Goal: Task Accomplishment & Management: Manage account settings

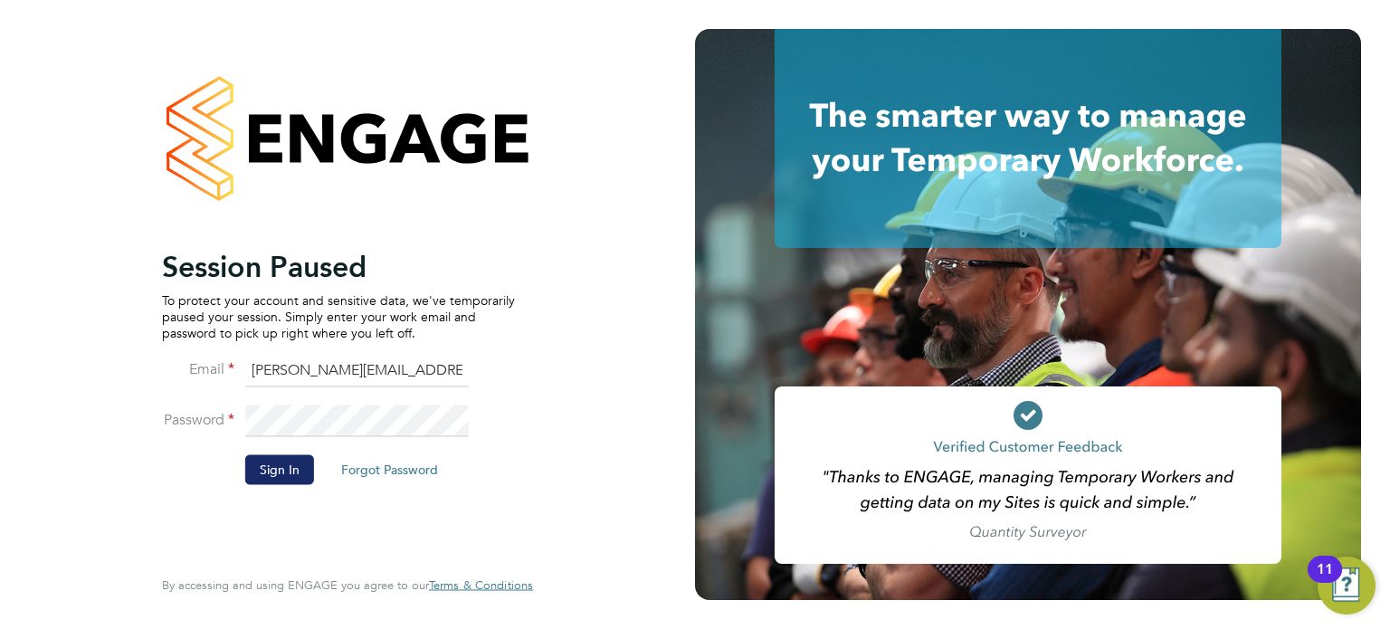
click at [279, 464] on button "Sign In" at bounding box center [279, 469] width 69 height 29
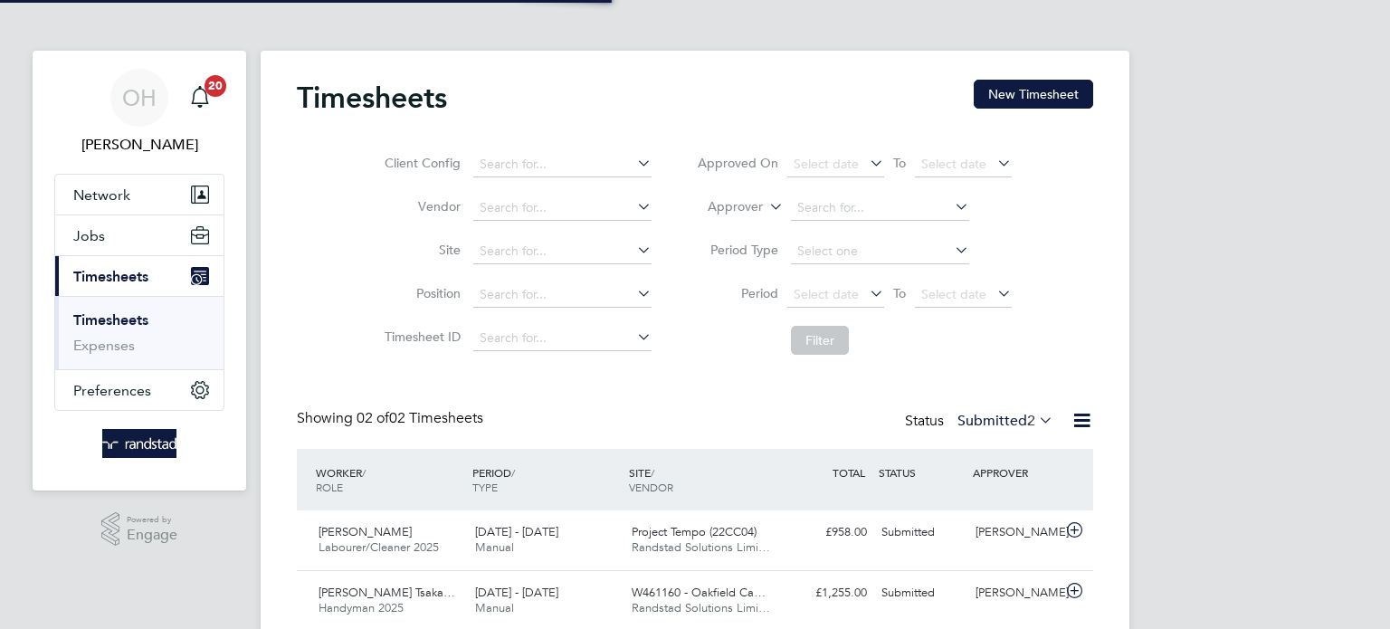
scroll to position [45, 157]
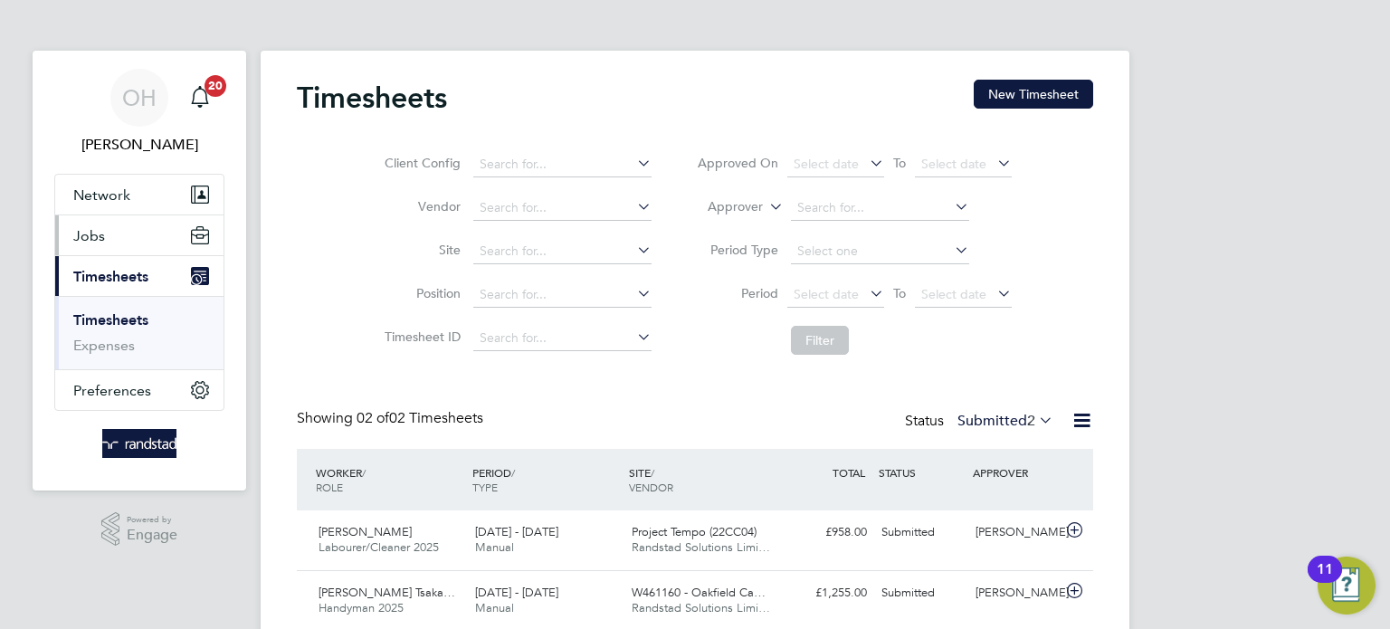
click at [77, 241] on span "Jobs" at bounding box center [89, 235] width 32 height 17
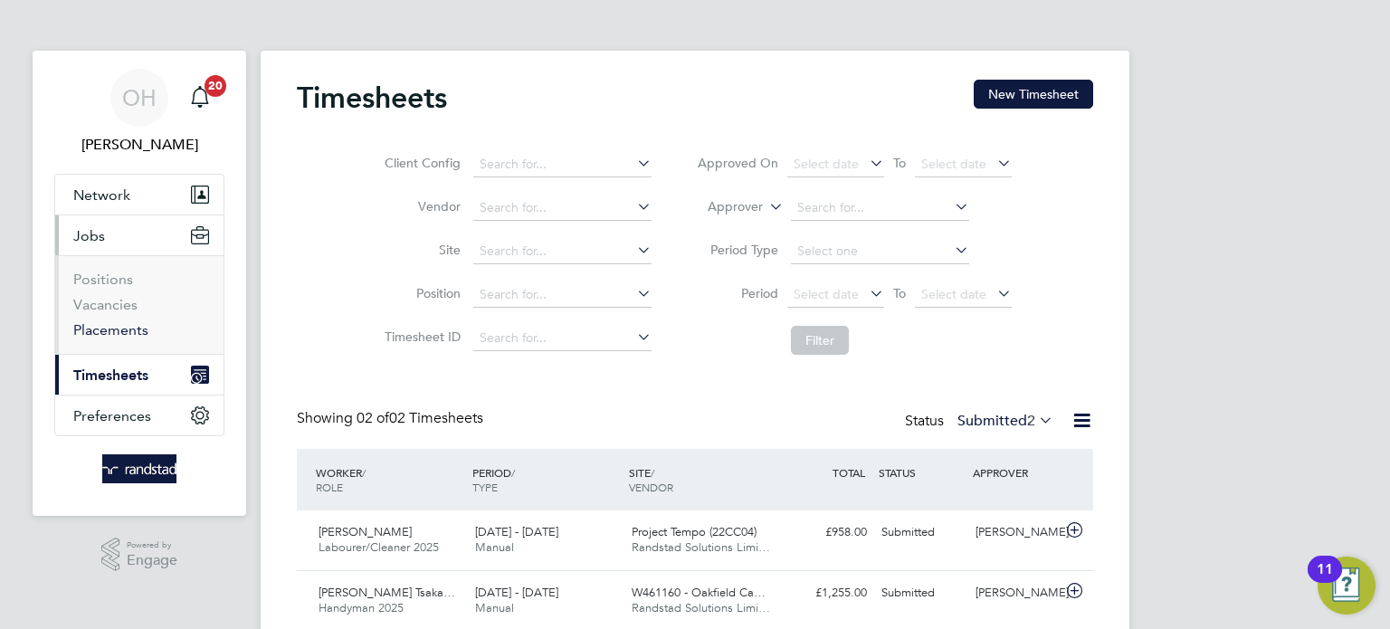
click at [117, 331] on link "Placements" at bounding box center [110, 329] width 75 height 17
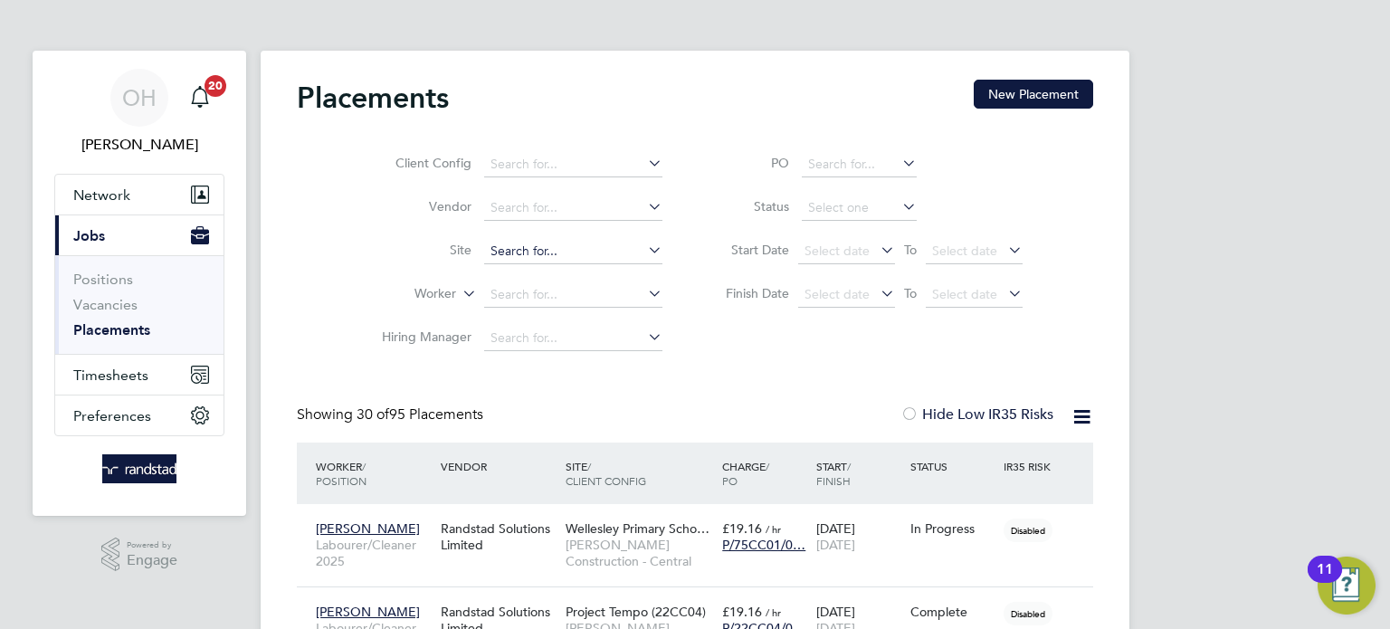
click at [550, 251] on input at bounding box center [573, 251] width 178 height 25
click at [549, 274] on b "Tem" at bounding box center [550, 275] width 24 height 15
type input "Project Tempo (22CC04)"
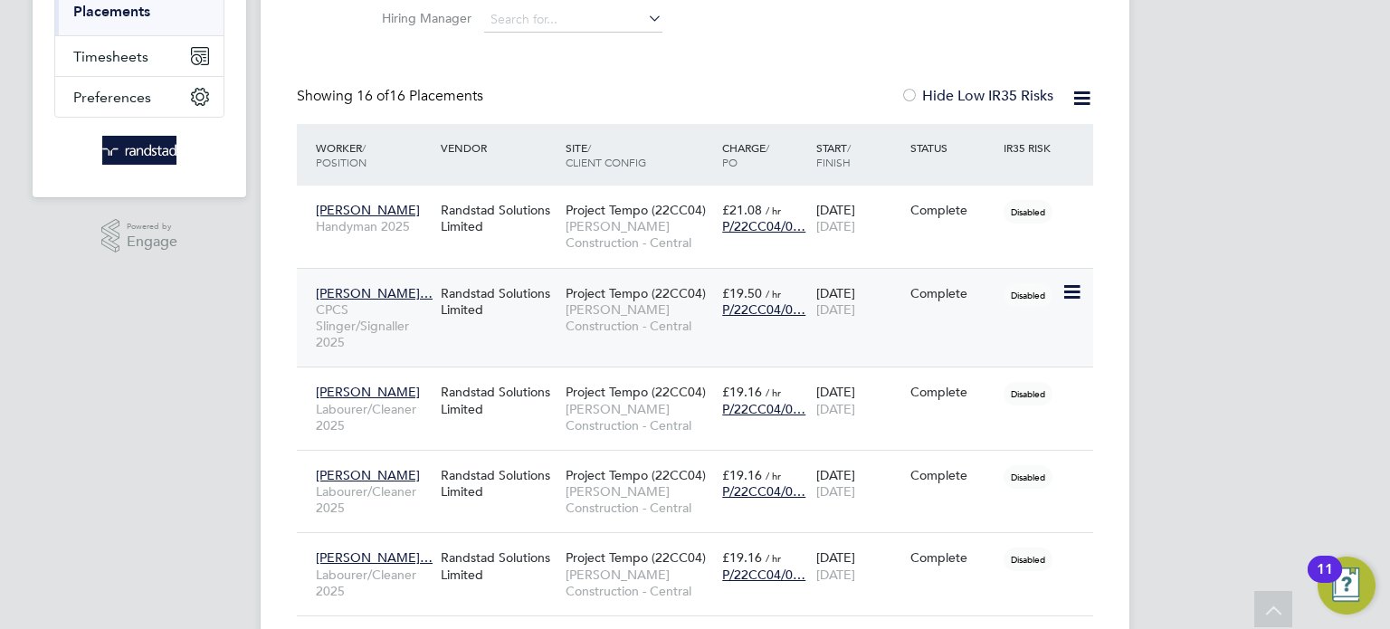
click at [983, 330] on div "[PERSON_NAME]… CPCS Slinger/Signaller 2025 Randstad Solutions Limited Project T…" at bounding box center [695, 318] width 796 height 100
click at [977, 310] on div "[PERSON_NAME]… CPCS Slinger/Signaller 2025 Randstad Solutions Limited Project T…" at bounding box center [695, 318] width 796 height 100
click at [958, 281] on div "Complete" at bounding box center [953, 293] width 94 height 34
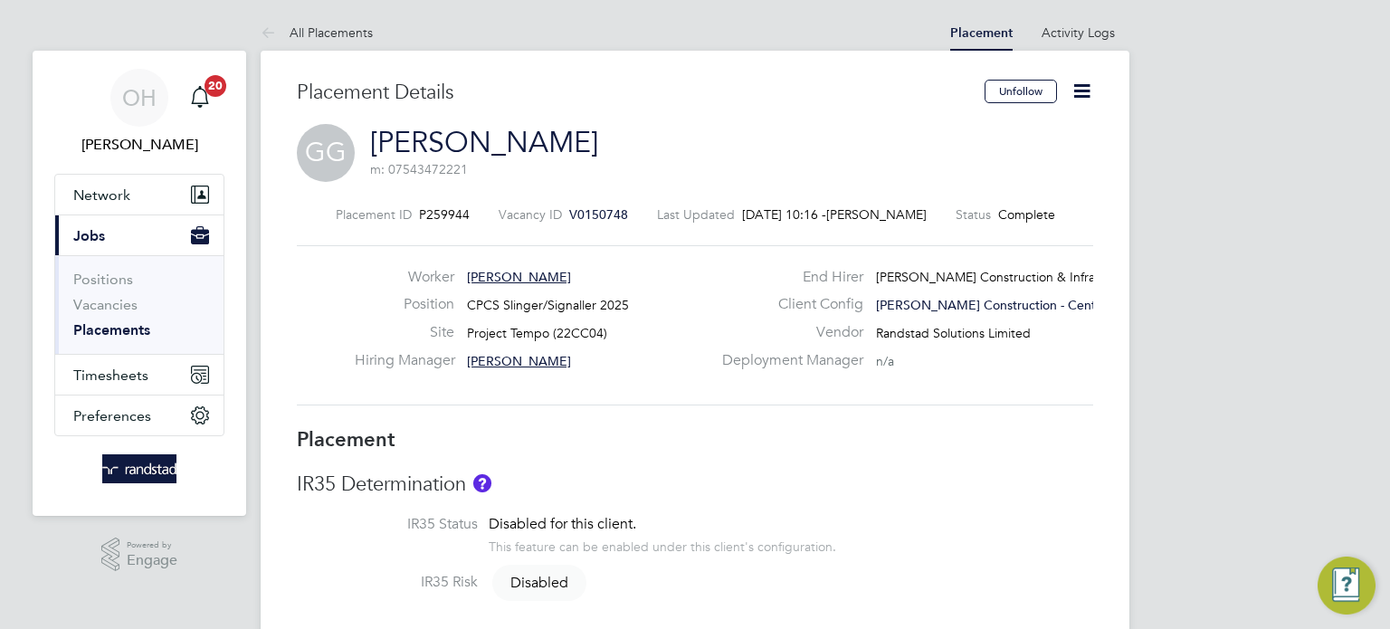
click at [1085, 91] on icon at bounding box center [1082, 91] width 23 height 23
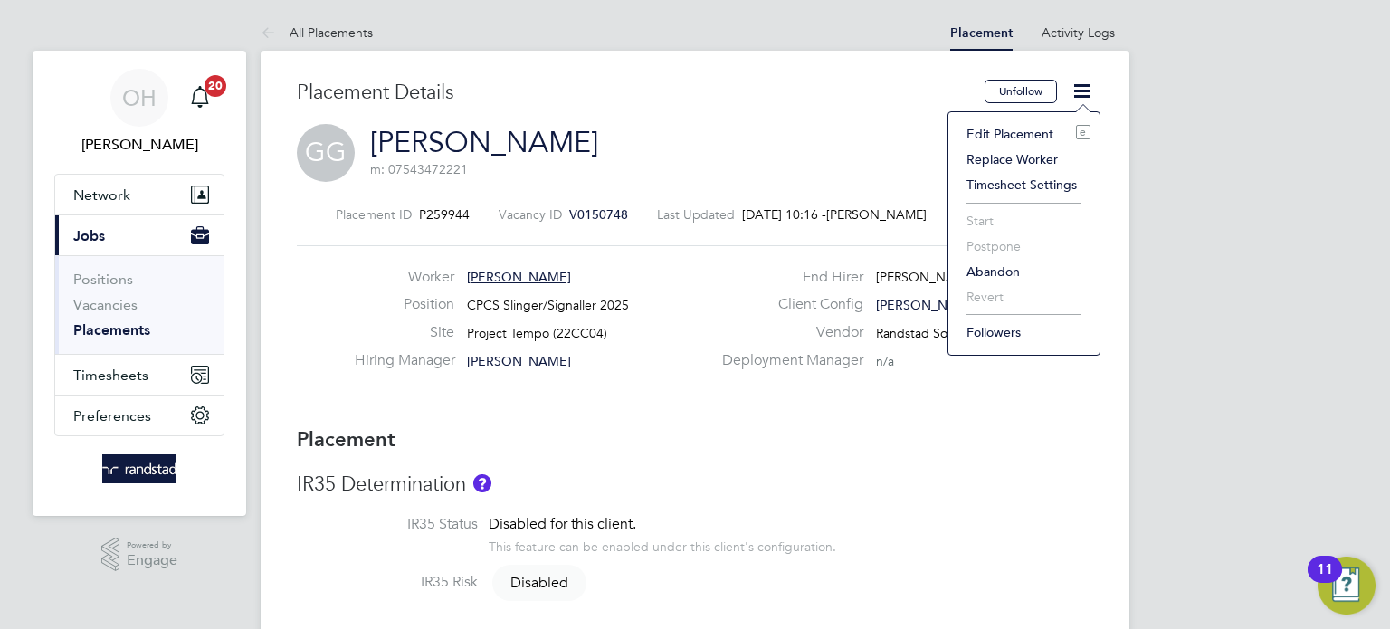
click at [1034, 130] on li "Edit Placement e" at bounding box center [1024, 133] width 133 height 25
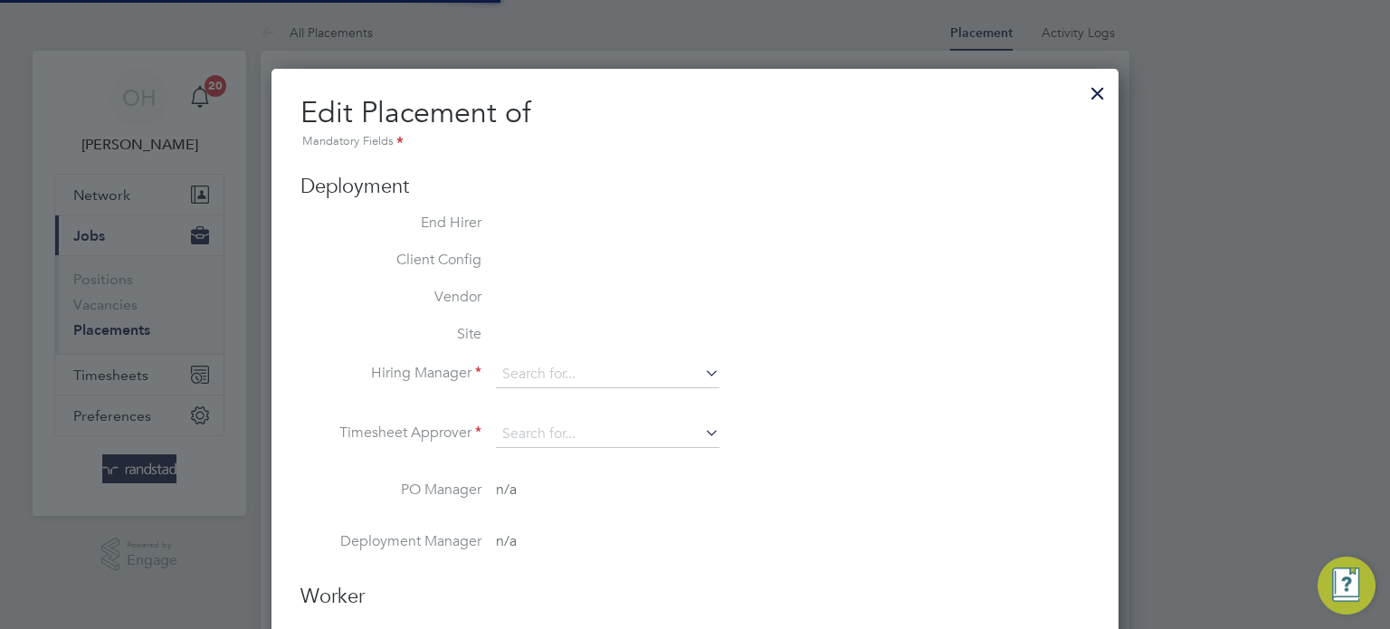
type input "[PERSON_NAME]"
type input "[DATE]"
type input "08:00"
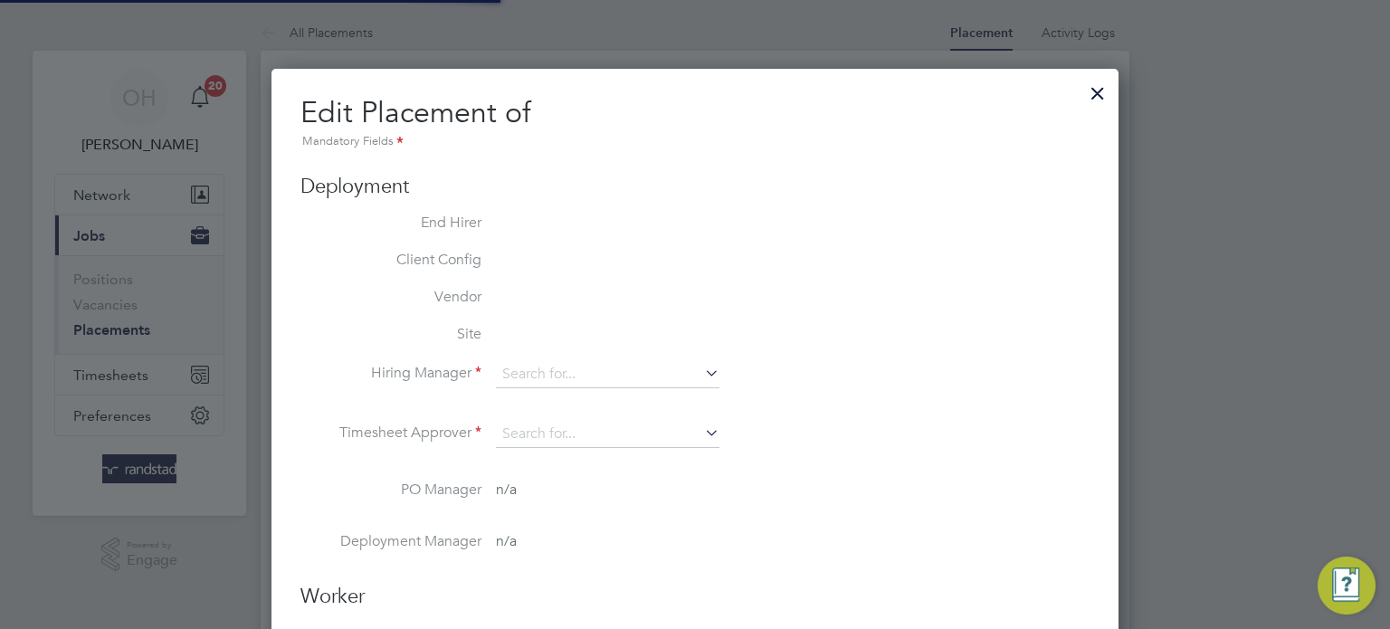
type input "18:00"
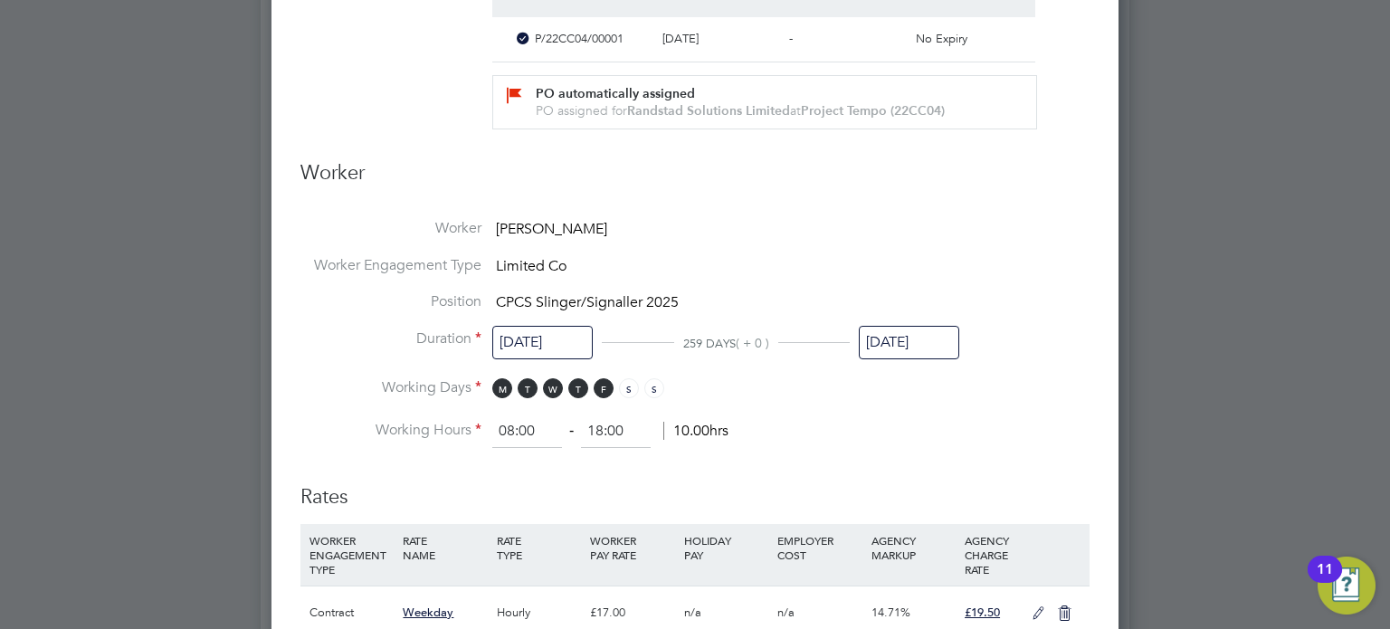
click at [918, 343] on input "[DATE]" at bounding box center [909, 342] width 100 height 33
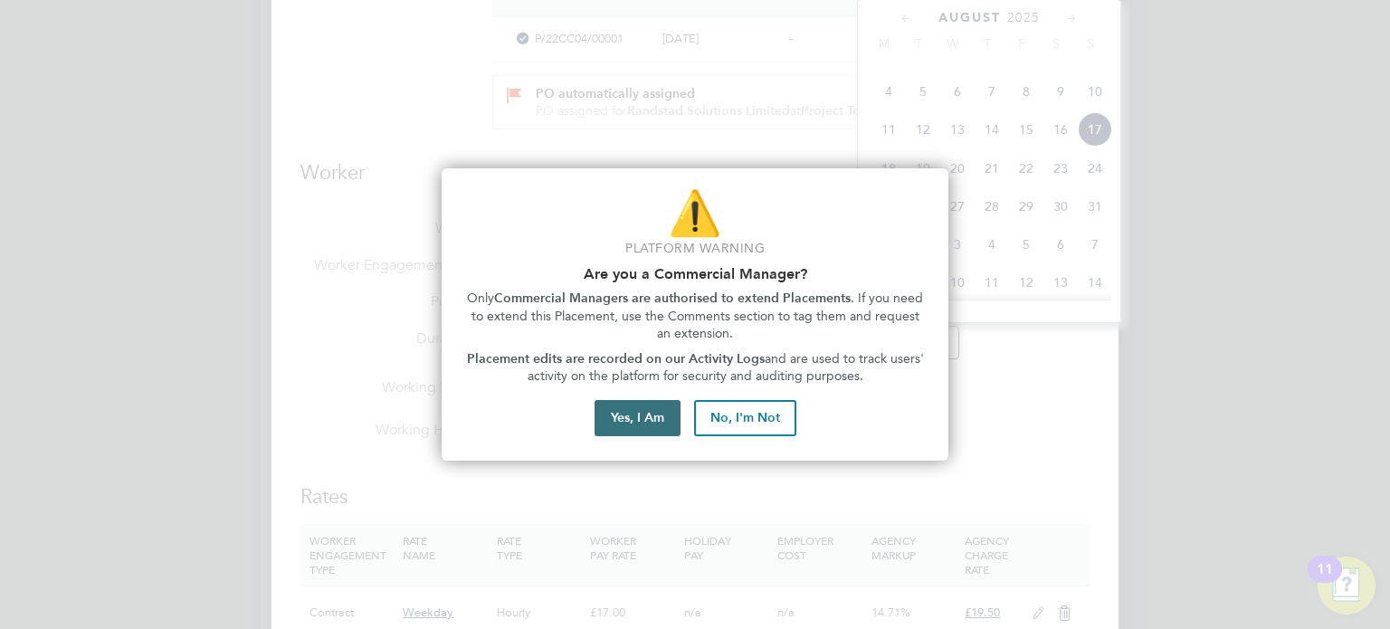
click at [637, 415] on button "Yes, I Am" at bounding box center [638, 418] width 86 height 36
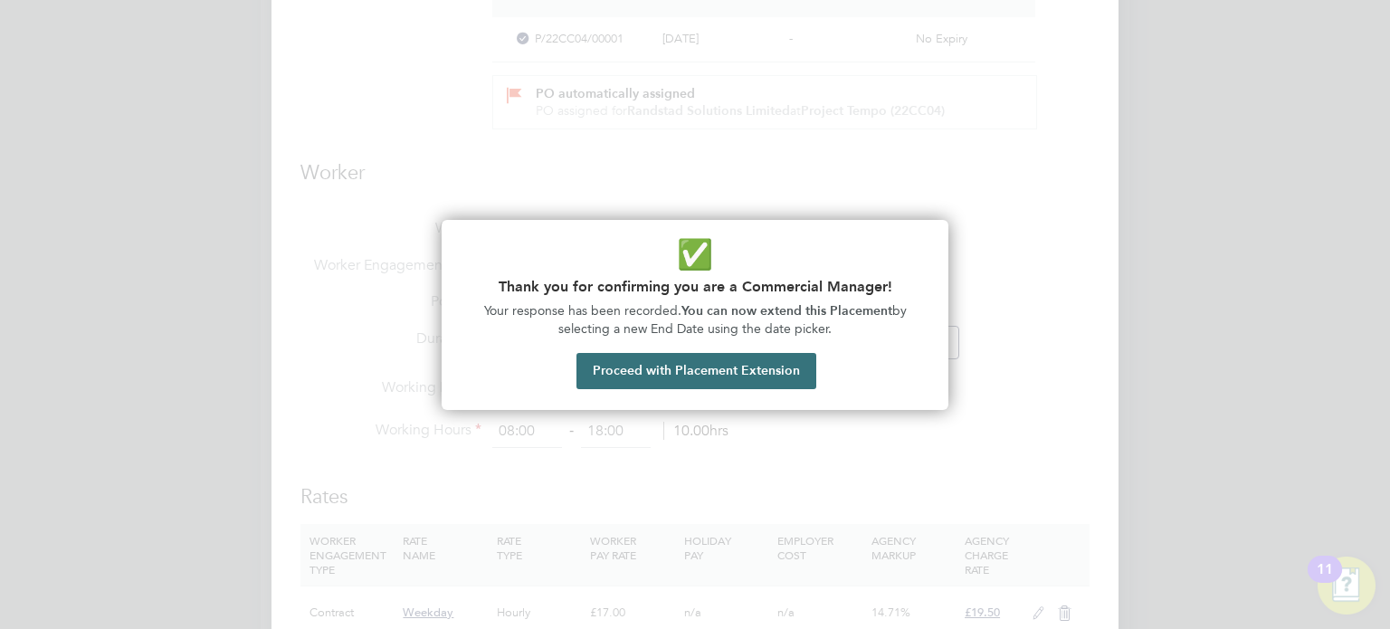
click at [727, 367] on button "Proceed with Placement Extension" at bounding box center [697, 371] width 240 height 36
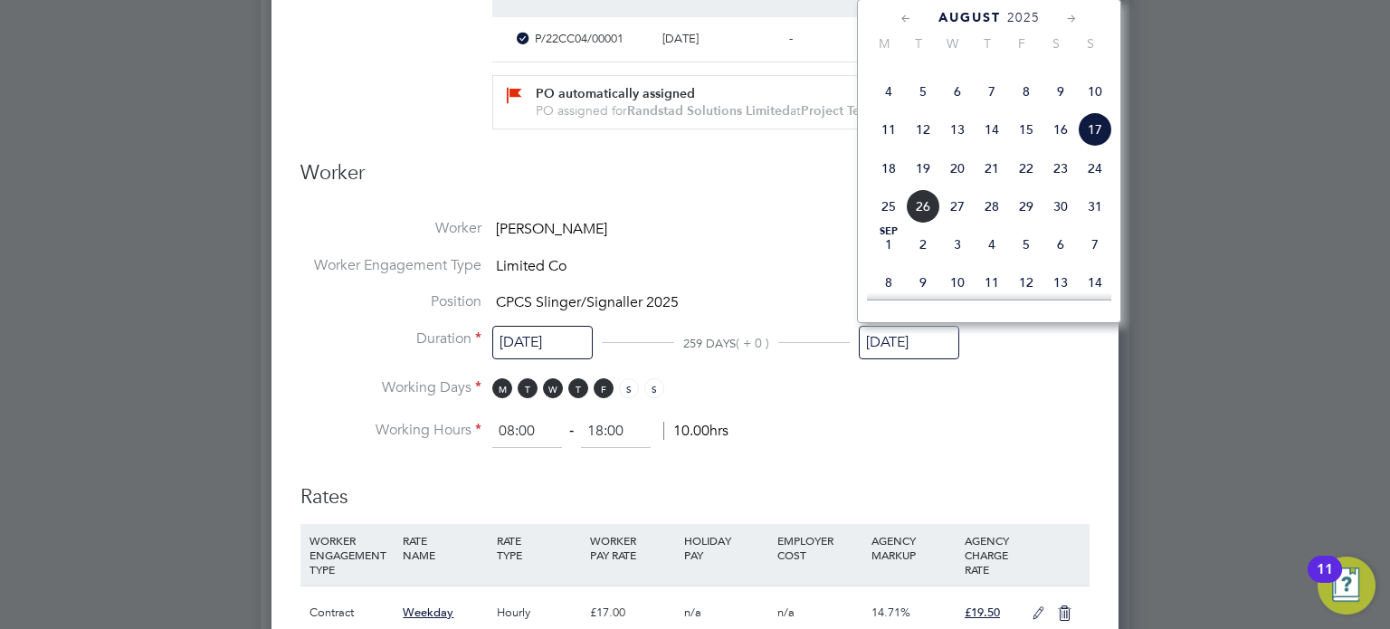
click at [1092, 262] on span "7" at bounding box center [1095, 244] width 34 height 34
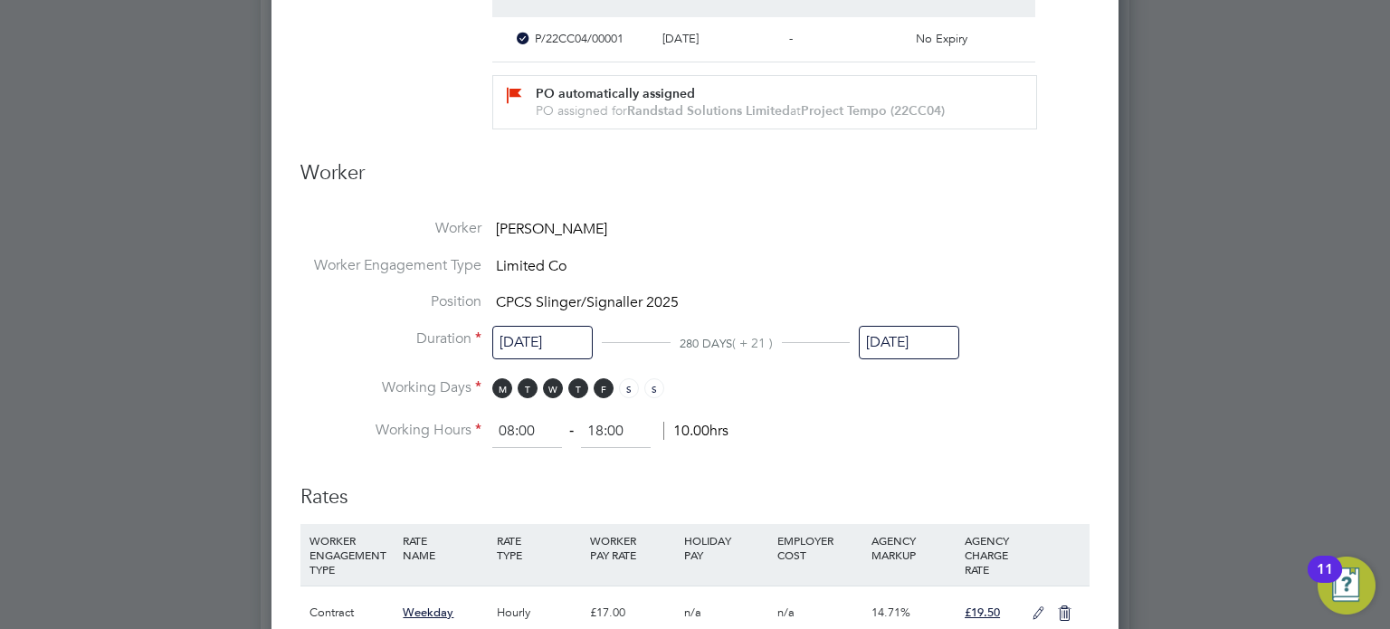
click at [934, 335] on input "[DATE]" at bounding box center [909, 342] width 100 height 33
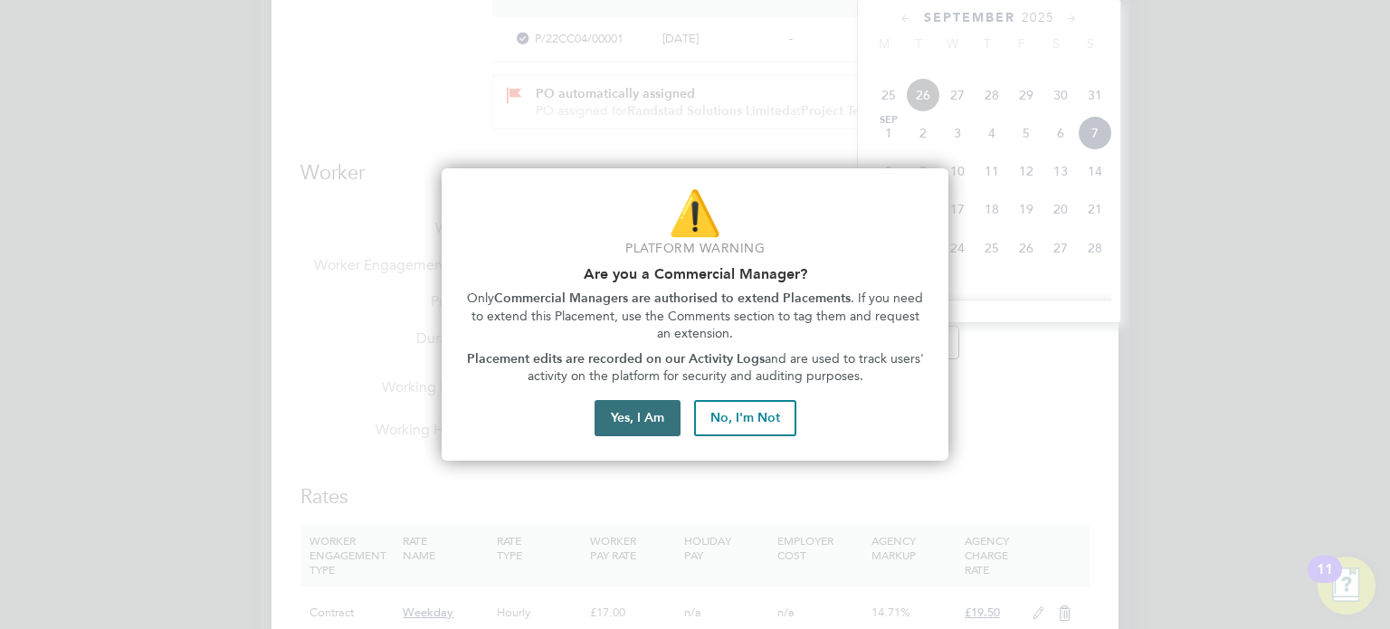
click at [613, 416] on button "Yes, I Am" at bounding box center [638, 418] width 86 height 36
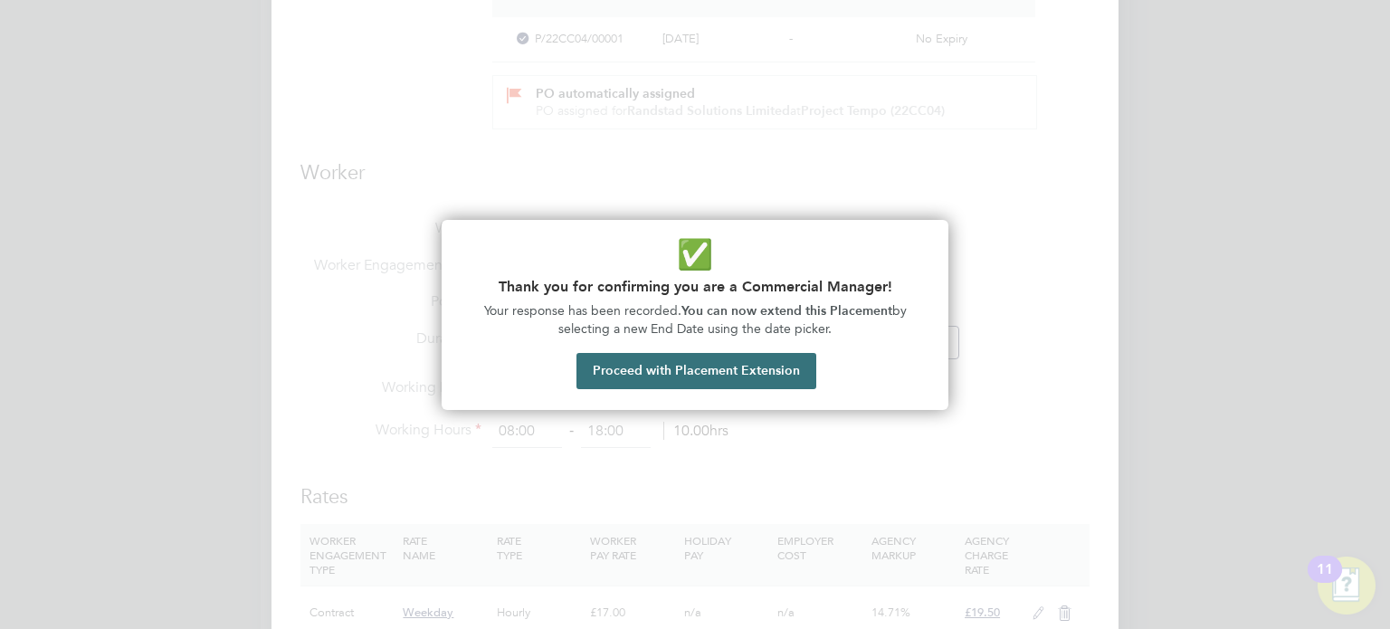
click at [707, 376] on button "Proceed with Placement Extension" at bounding box center [697, 371] width 240 height 36
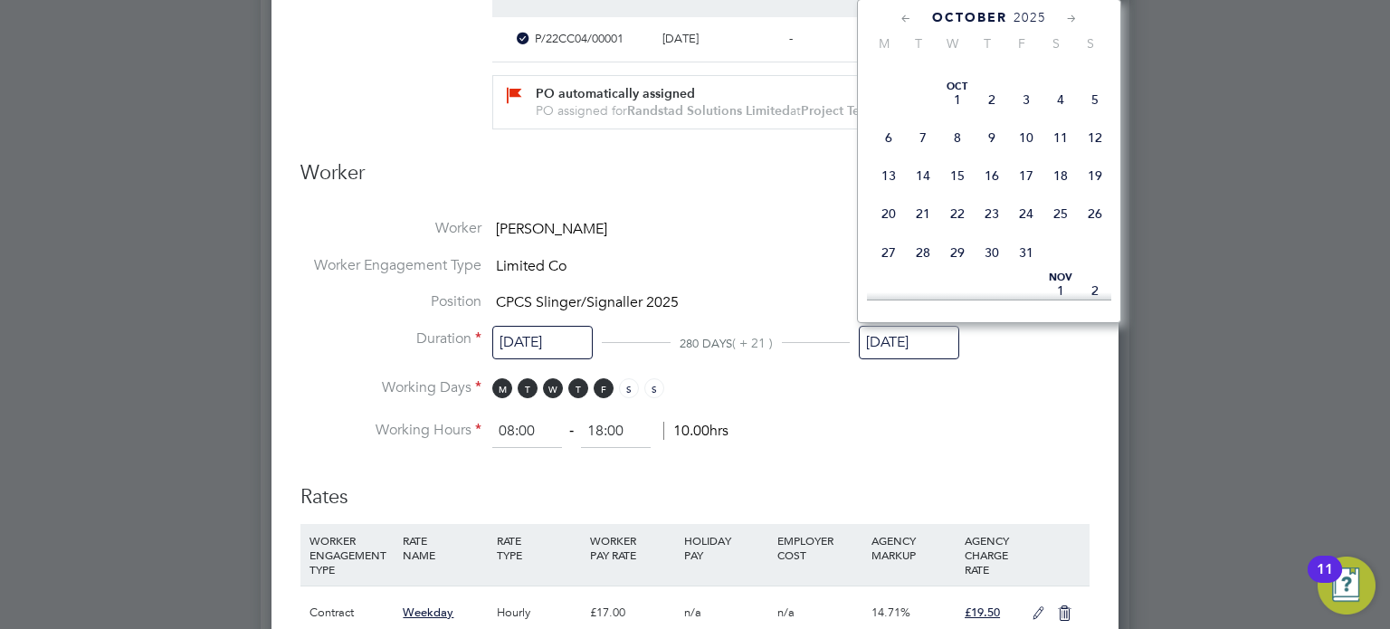
click at [1091, 231] on span "26" at bounding box center [1095, 213] width 34 height 34
type input "26 Oct 2025"
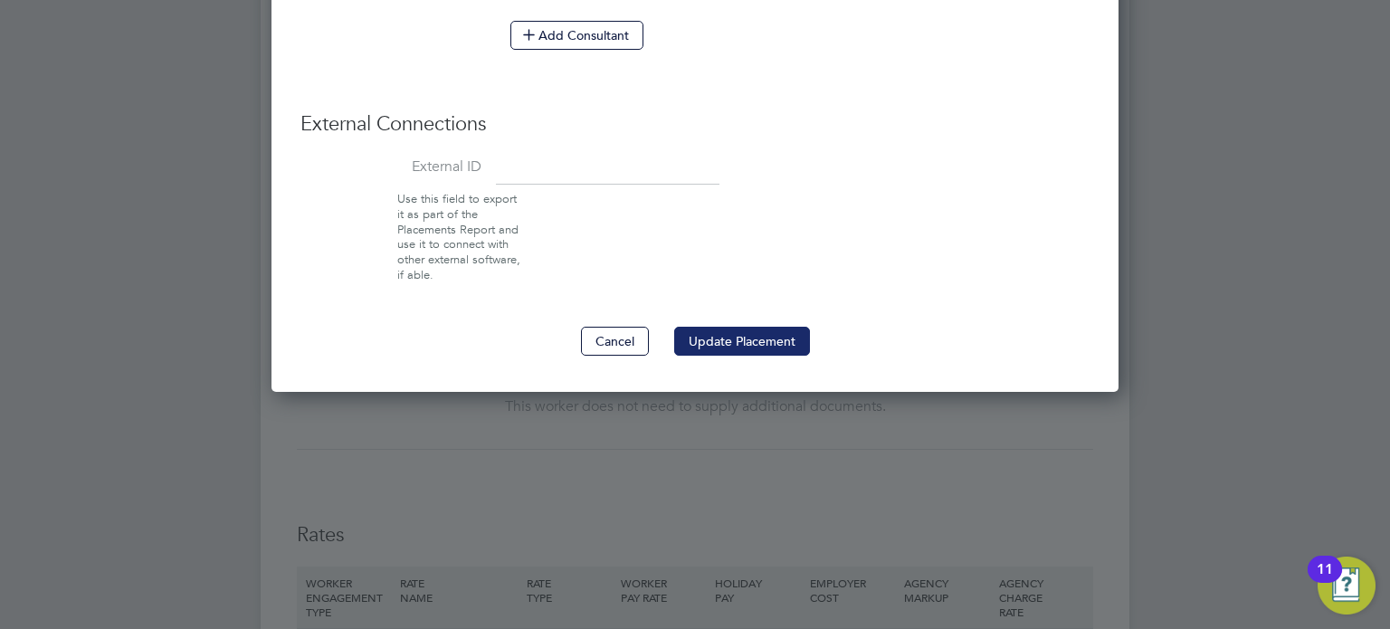
click at [722, 331] on button "Update Placement" at bounding box center [742, 341] width 136 height 29
